Goal: Entertainment & Leisure: Consume media (video, audio)

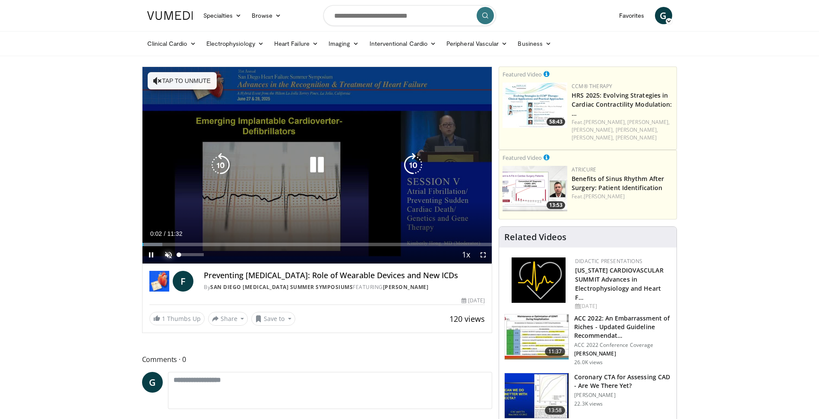
click at [167, 256] on span "Video Player" at bounding box center [168, 254] width 17 height 17
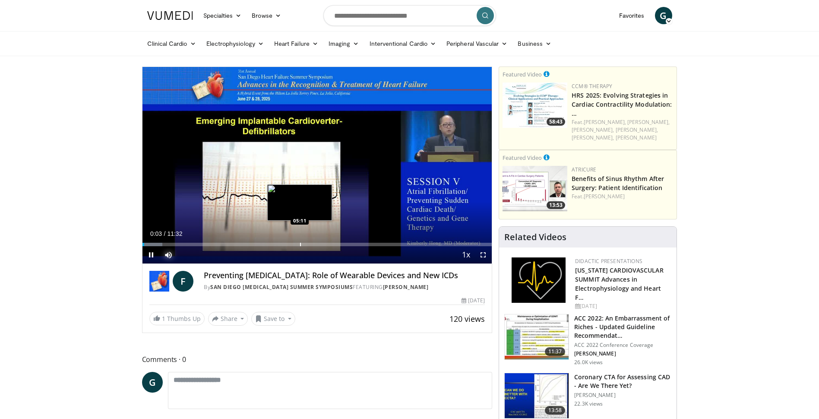
click at [300, 242] on div "Progress Bar" at bounding box center [300, 243] width 1 height 3
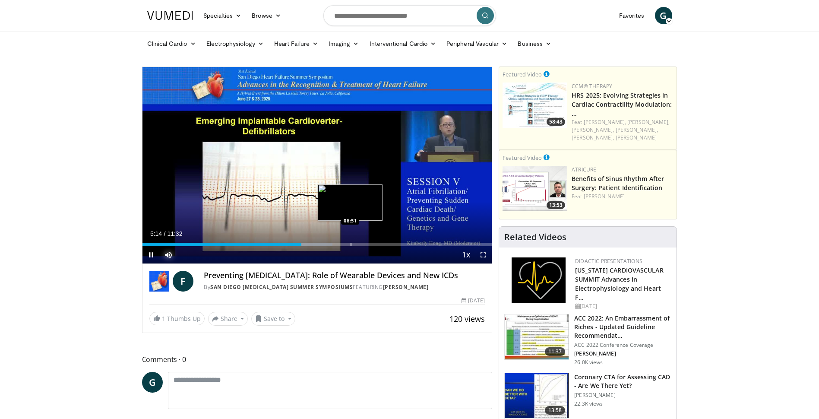
click at [350, 243] on div "Progress Bar" at bounding box center [350, 243] width 1 height 3
click at [374, 243] on div "Progress Bar" at bounding box center [374, 243] width 1 height 3
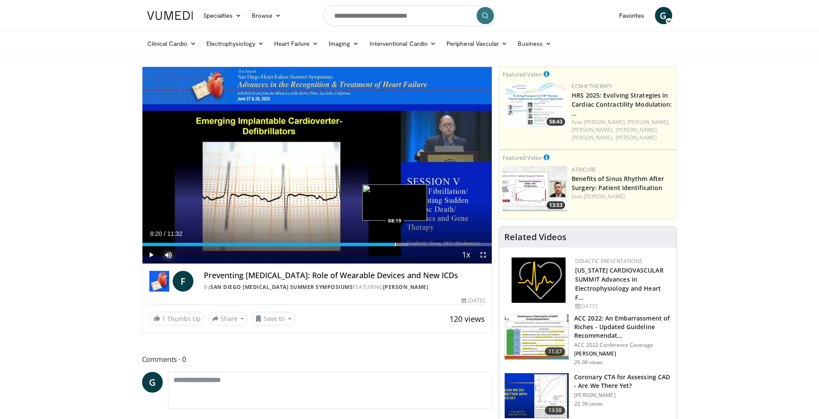
click at [395, 244] on div "Progress Bar" at bounding box center [395, 243] width 1 height 3
